Goal: Task Accomplishment & Management: Manage account settings

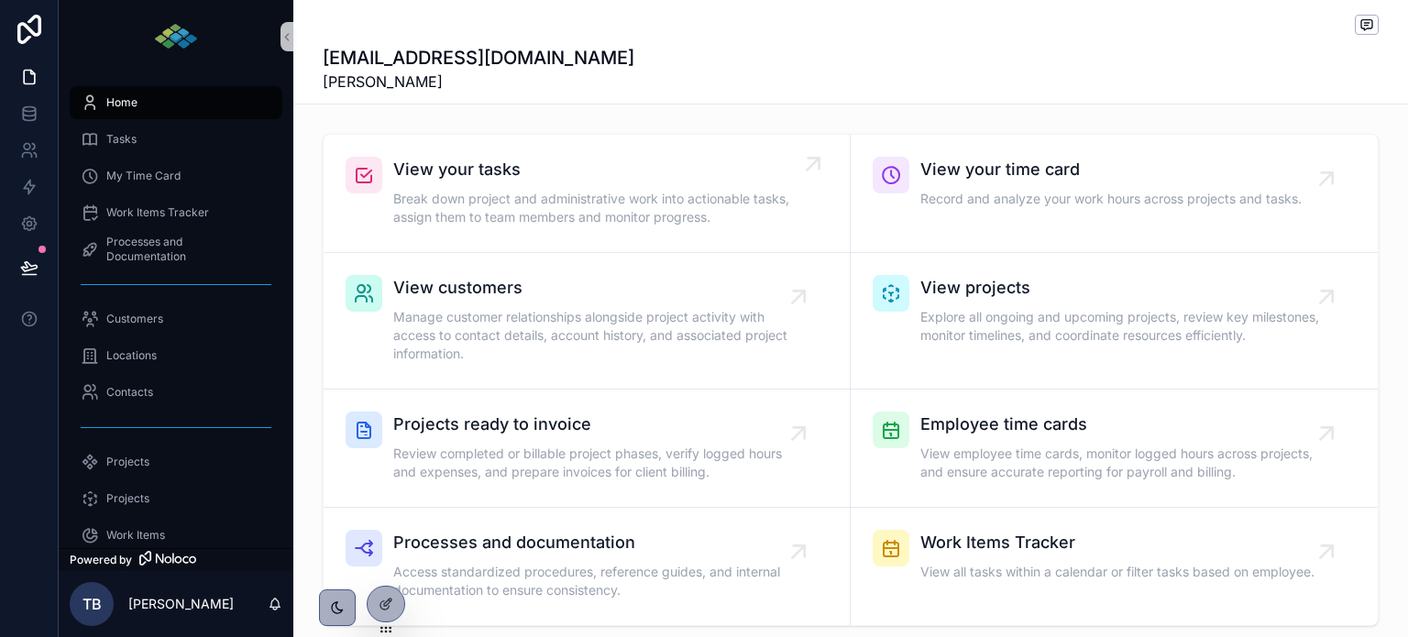
click at [484, 188] on div "View your tasks Break down project and administrative work into actionable task…" at bounding box center [595, 193] width 405 height 73
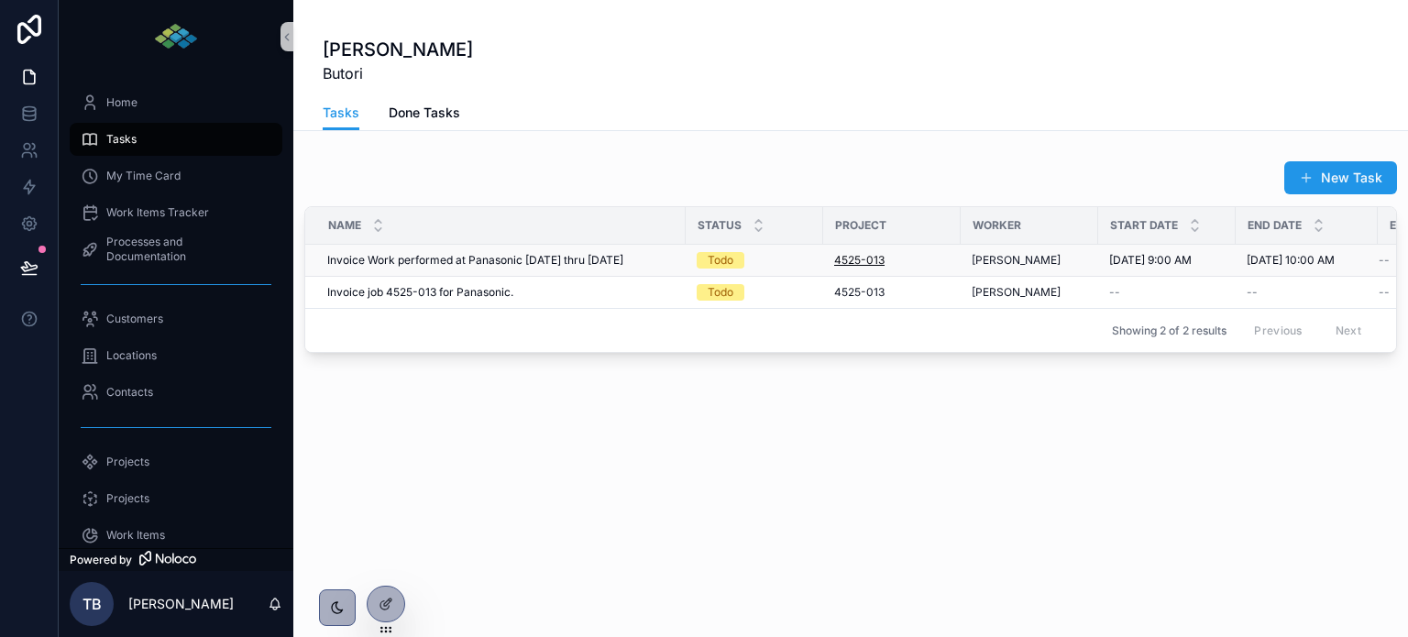
click at [866, 260] on span "4525-013" at bounding box center [859, 260] width 50 height 15
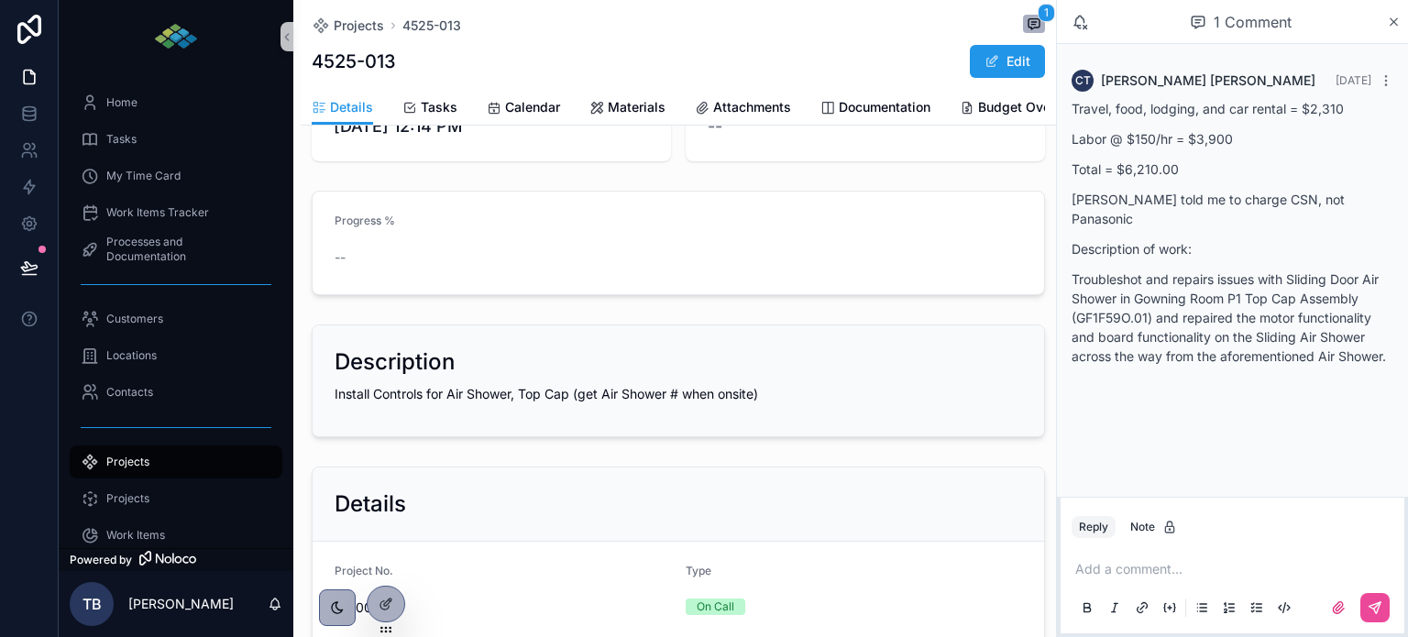
scroll to position [183, 0]
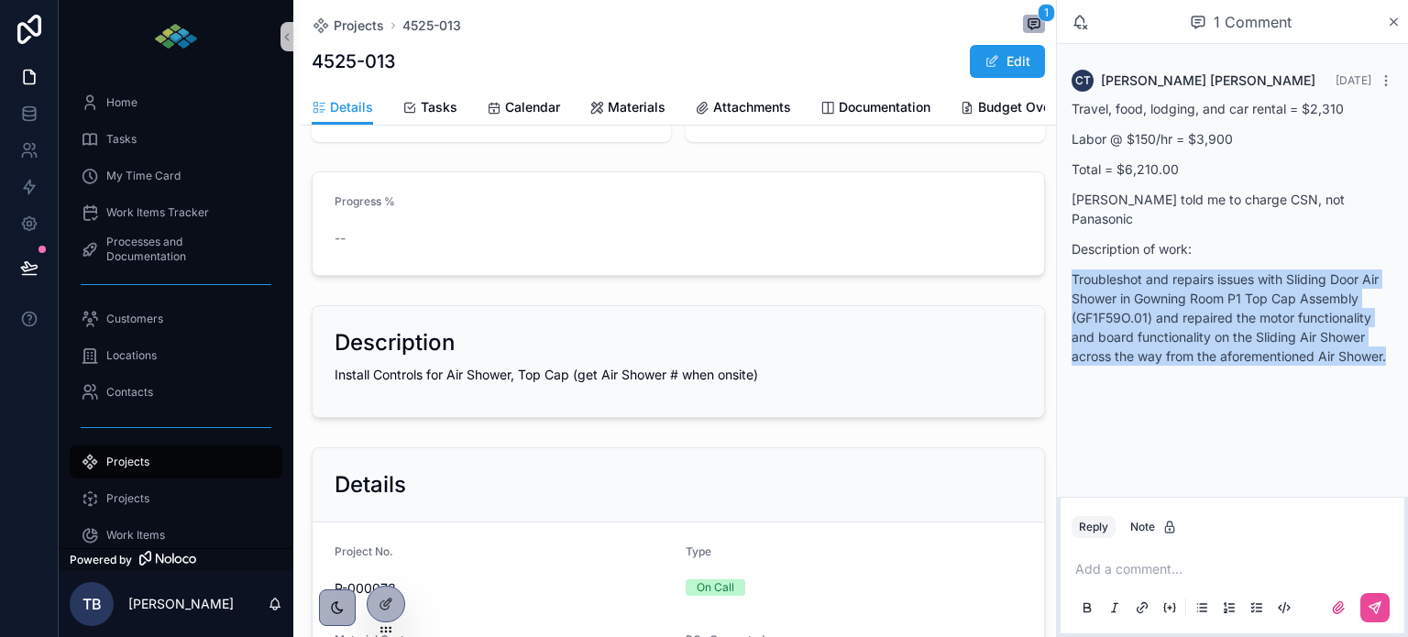
drag, startPoint x: 1397, startPoint y: 333, endPoint x: 1065, endPoint y: 265, distance: 338.8
click at [1065, 265] on div "CT [PERSON_NAME] [DATE] Travel, food, lodging, and car rental = $2,310 Labor @ …" at bounding box center [1233, 223] width 344 height 329
copy p "Troubleshot and repairs issues with Sliding Door Air Shower in Gowning Room P1 …"
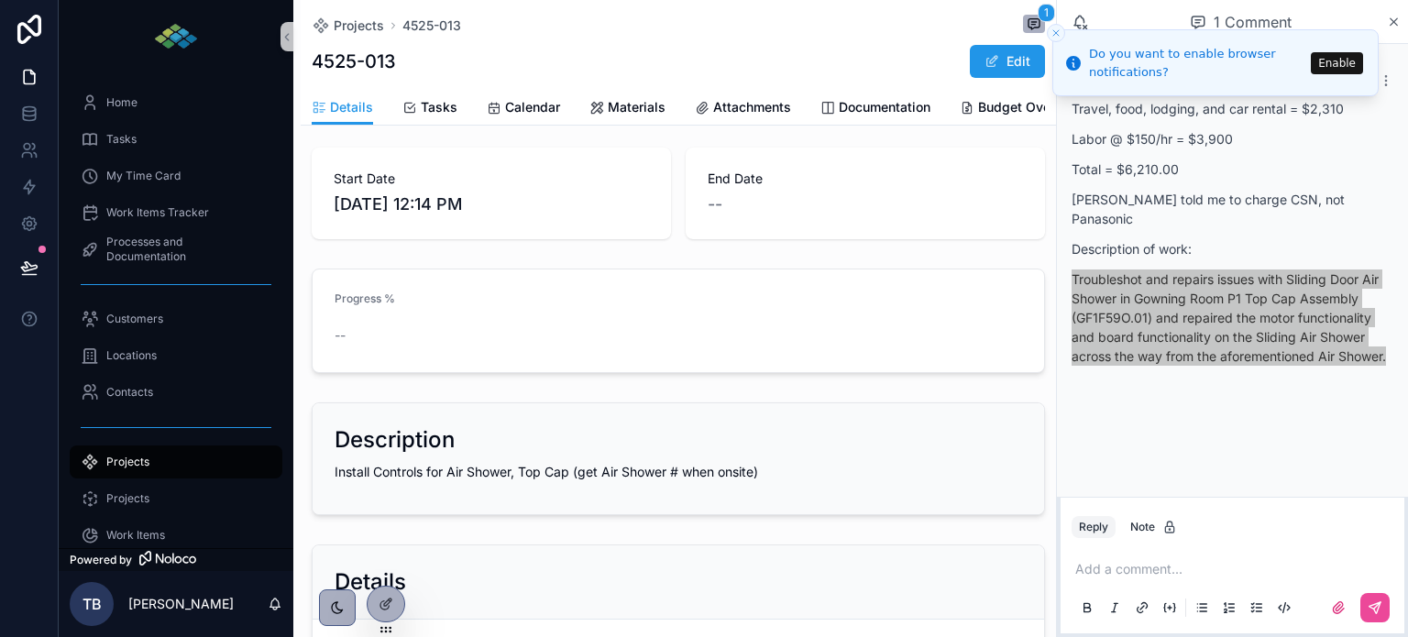
scroll to position [0, 0]
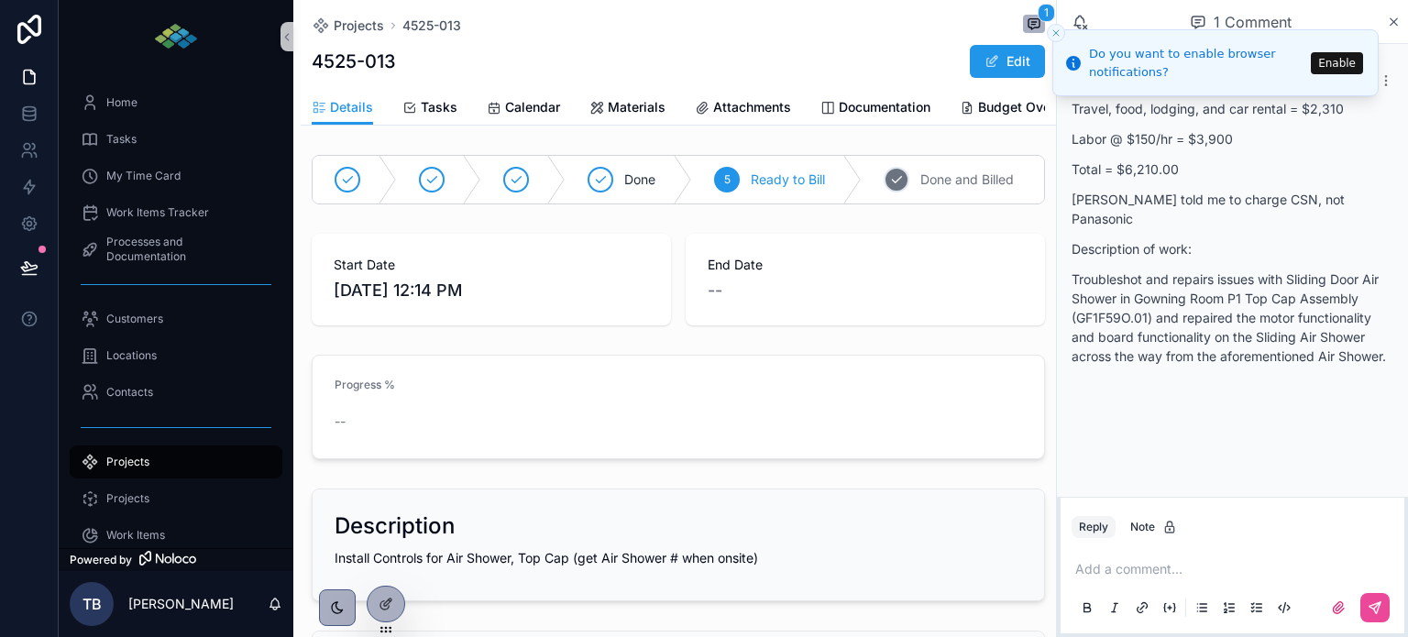
click at [892, 187] on icon "scrollable content" at bounding box center [896, 179] width 15 height 15
click at [135, 152] on div "Tasks" at bounding box center [176, 139] width 191 height 29
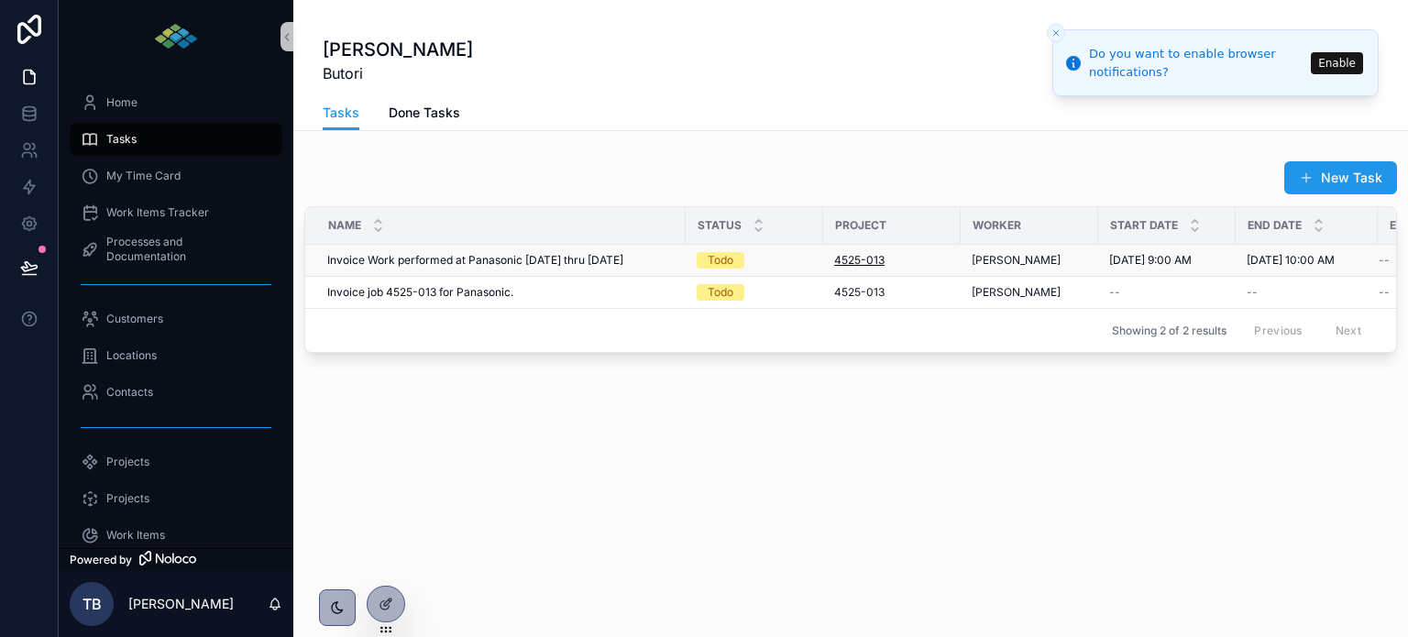
click at [858, 259] on span "4525-013" at bounding box center [859, 260] width 50 height 15
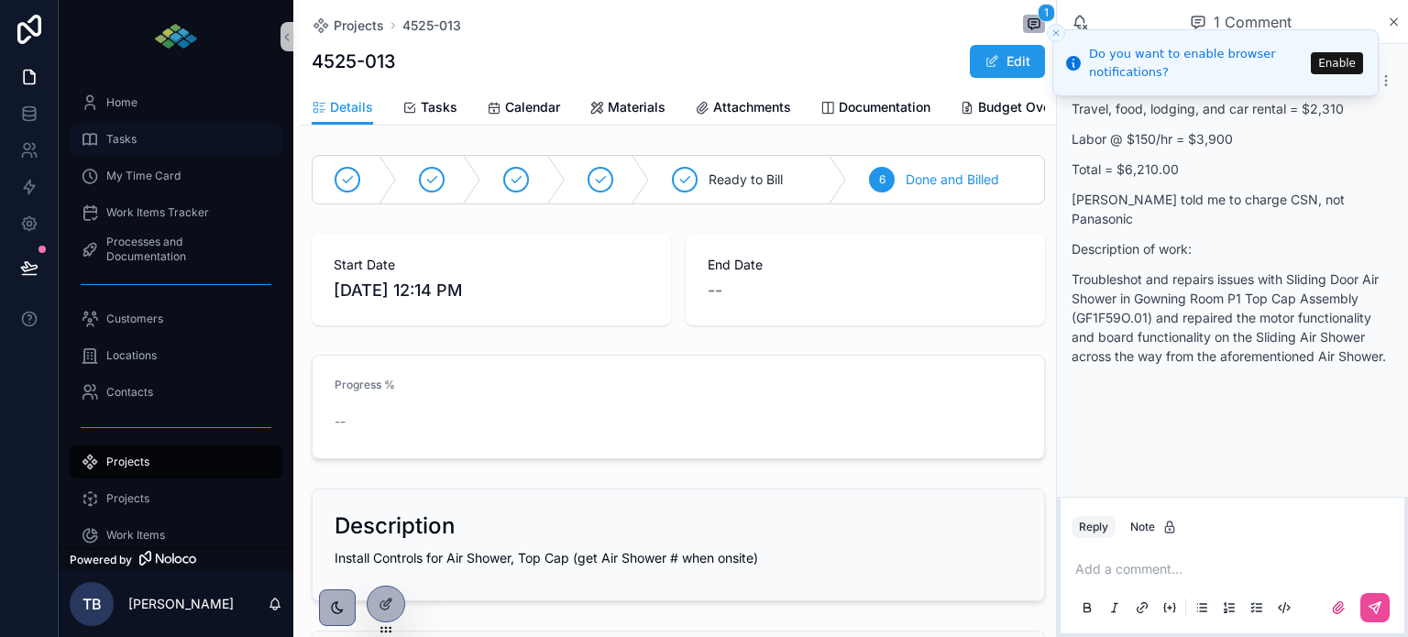
click at [121, 133] on span "Tasks" at bounding box center [121, 139] width 30 height 15
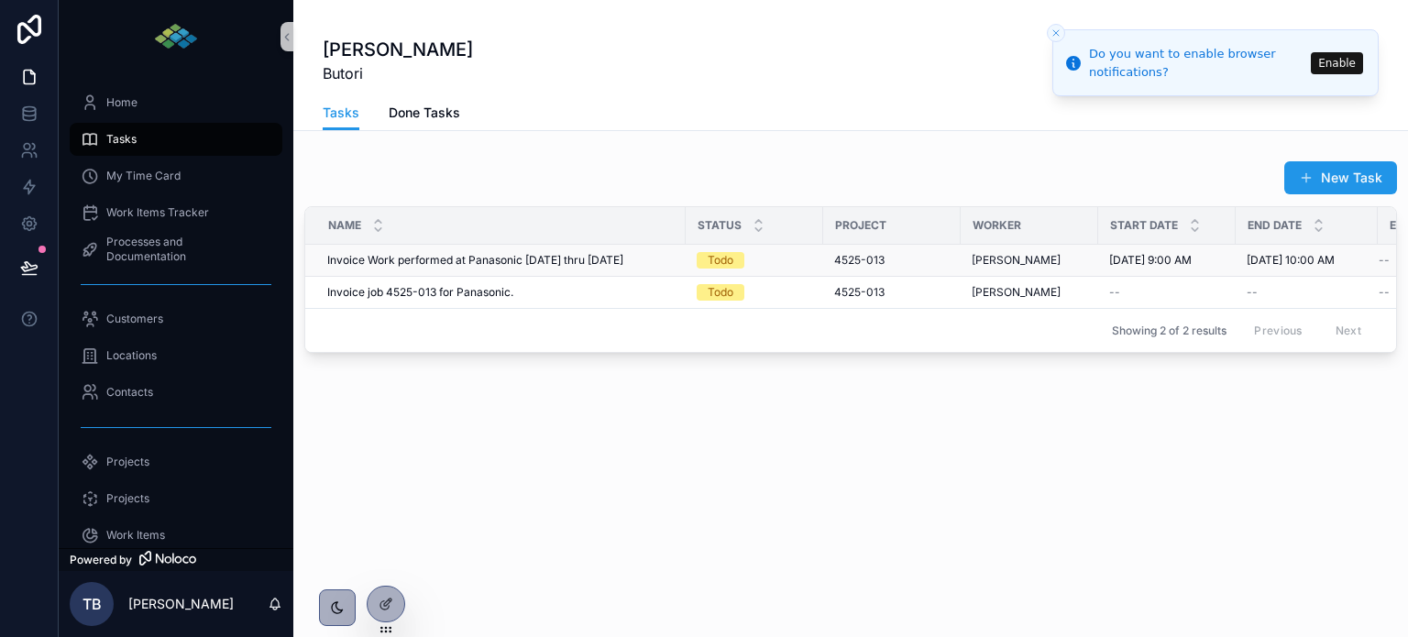
click at [569, 253] on span "Invoice Work performed at Panasonic [DATE] thru [DATE]" at bounding box center [475, 260] width 296 height 15
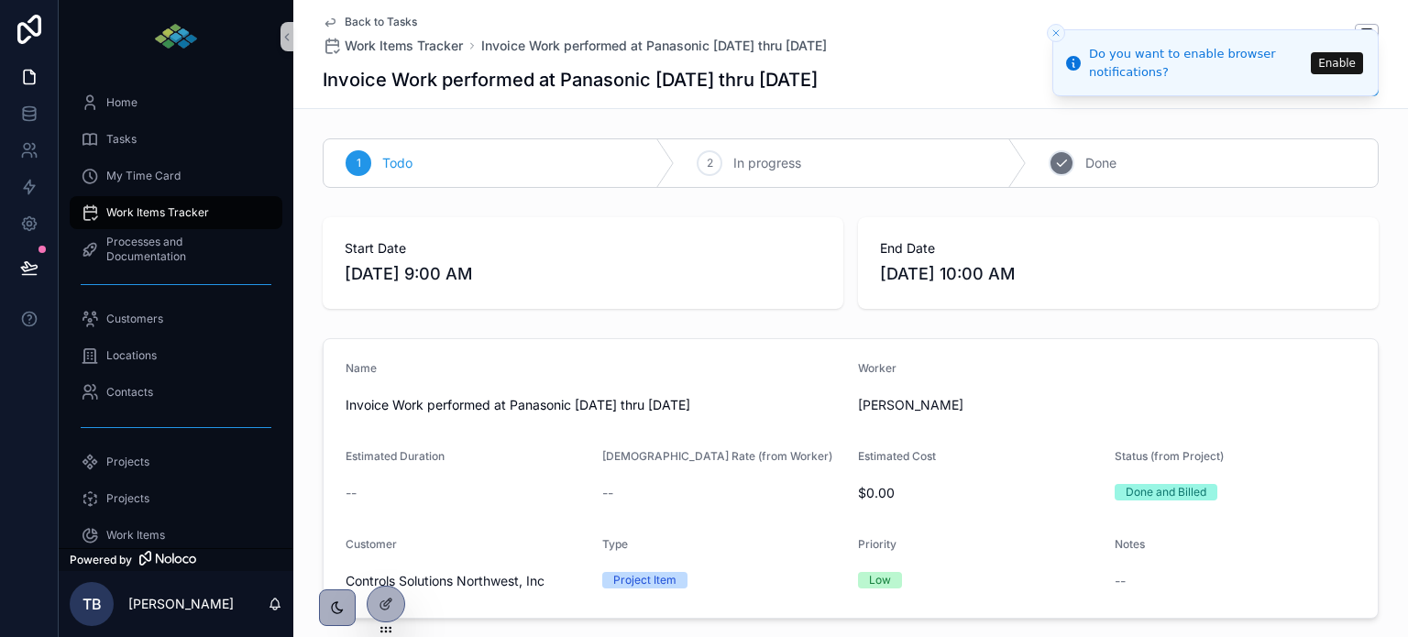
click at [1054, 161] on icon "scrollable content" at bounding box center [1061, 163] width 15 height 15
drag, startPoint x: 114, startPoint y: 148, endPoint x: 130, endPoint y: 145, distance: 16.7
click at [115, 148] on div "Tasks" at bounding box center [176, 139] width 191 height 29
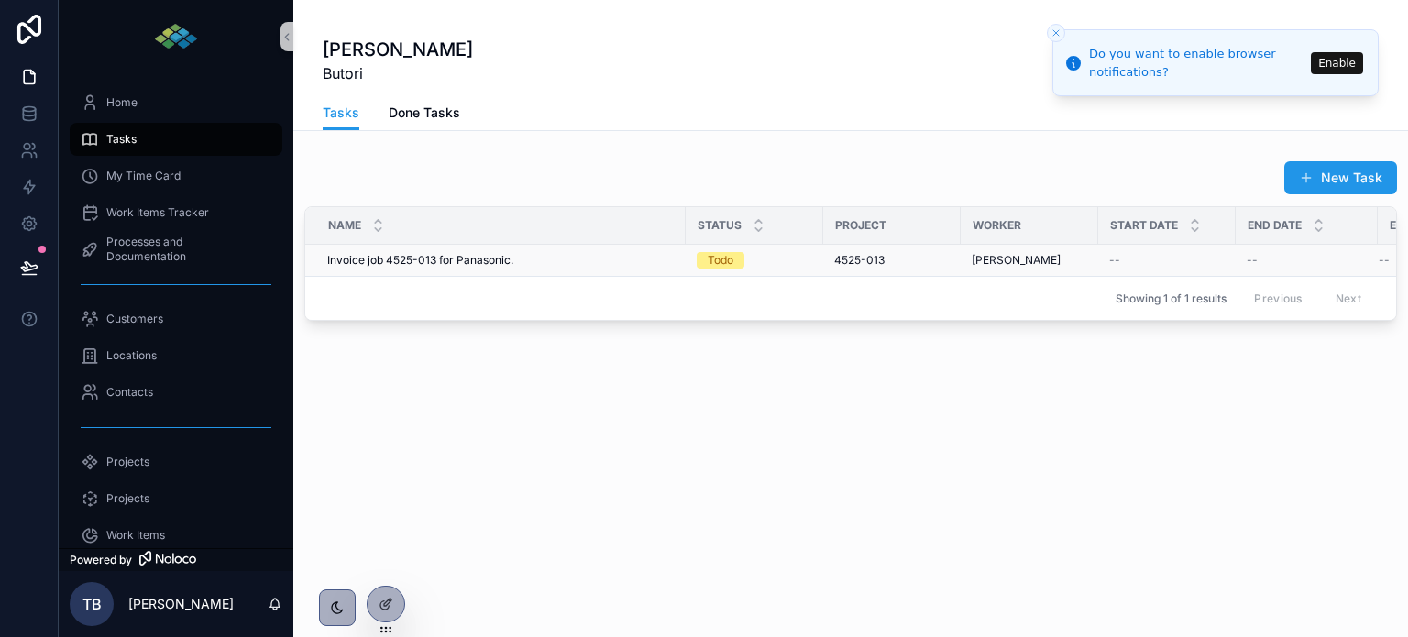
click at [721, 262] on div "Todo" at bounding box center [721, 260] width 26 height 17
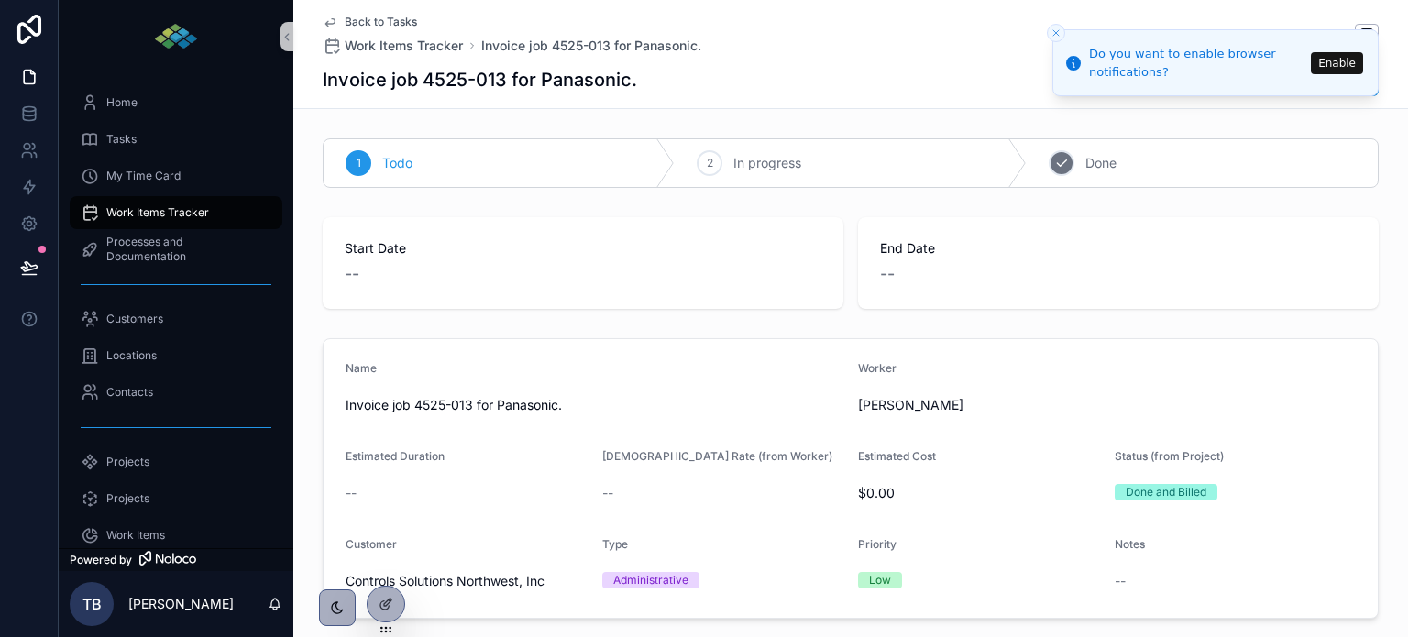
drag, startPoint x: 1107, startPoint y: 166, endPoint x: 1097, endPoint y: 171, distance: 10.7
click at [1097, 171] on span "Done" at bounding box center [1101, 163] width 31 height 18
click at [116, 136] on span "Tasks" at bounding box center [121, 139] width 30 height 15
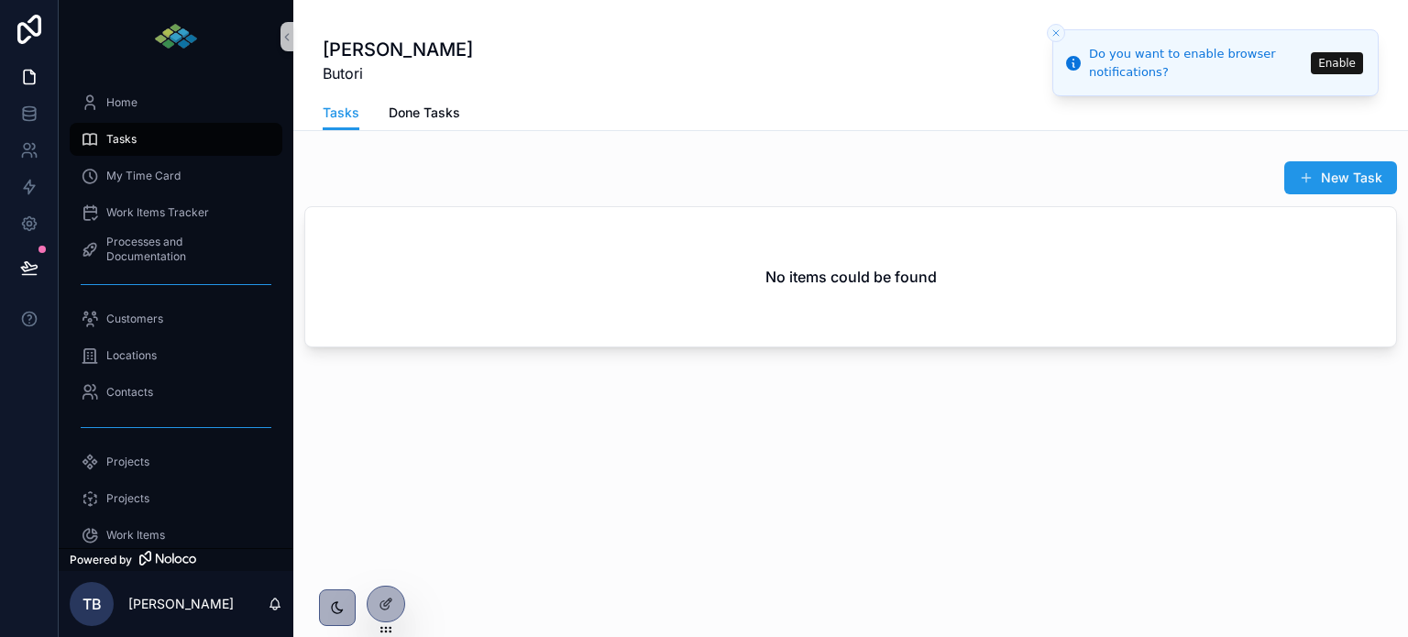
click at [410, 105] on span "Done Tasks" at bounding box center [425, 113] width 72 height 18
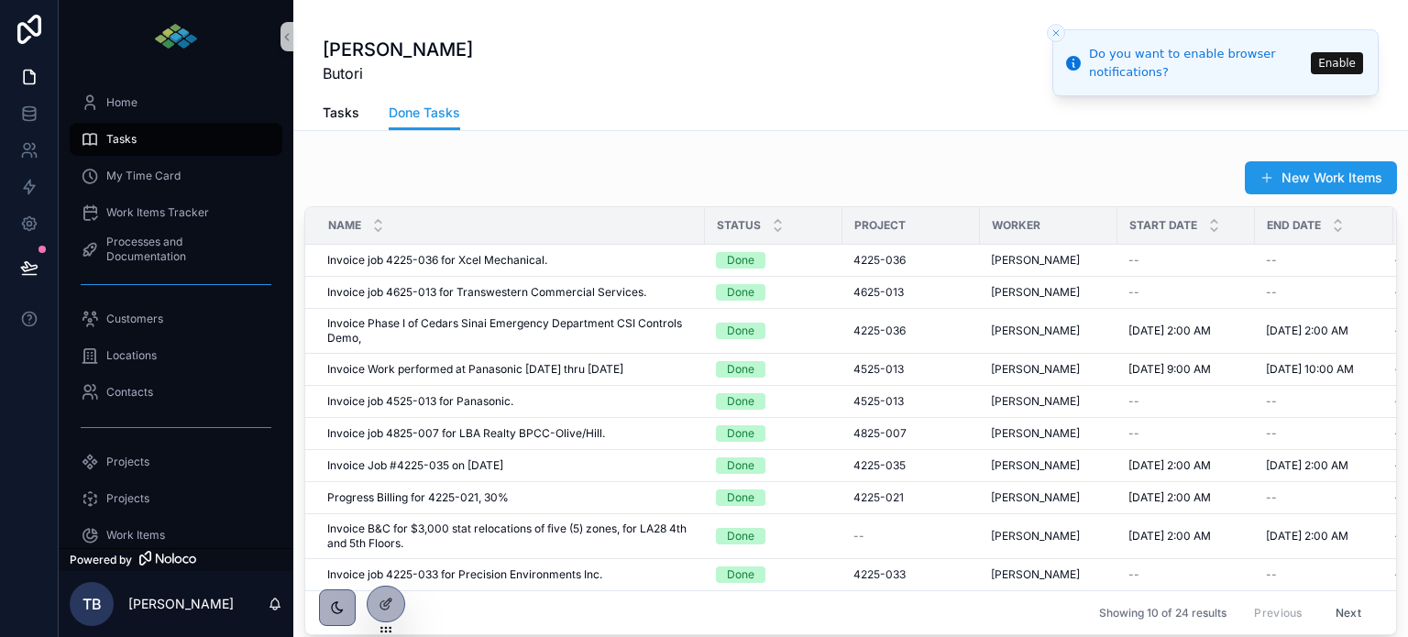
click at [337, 118] on span "Tasks" at bounding box center [341, 113] width 37 height 18
